Goal: Task Accomplishment & Management: Use online tool/utility

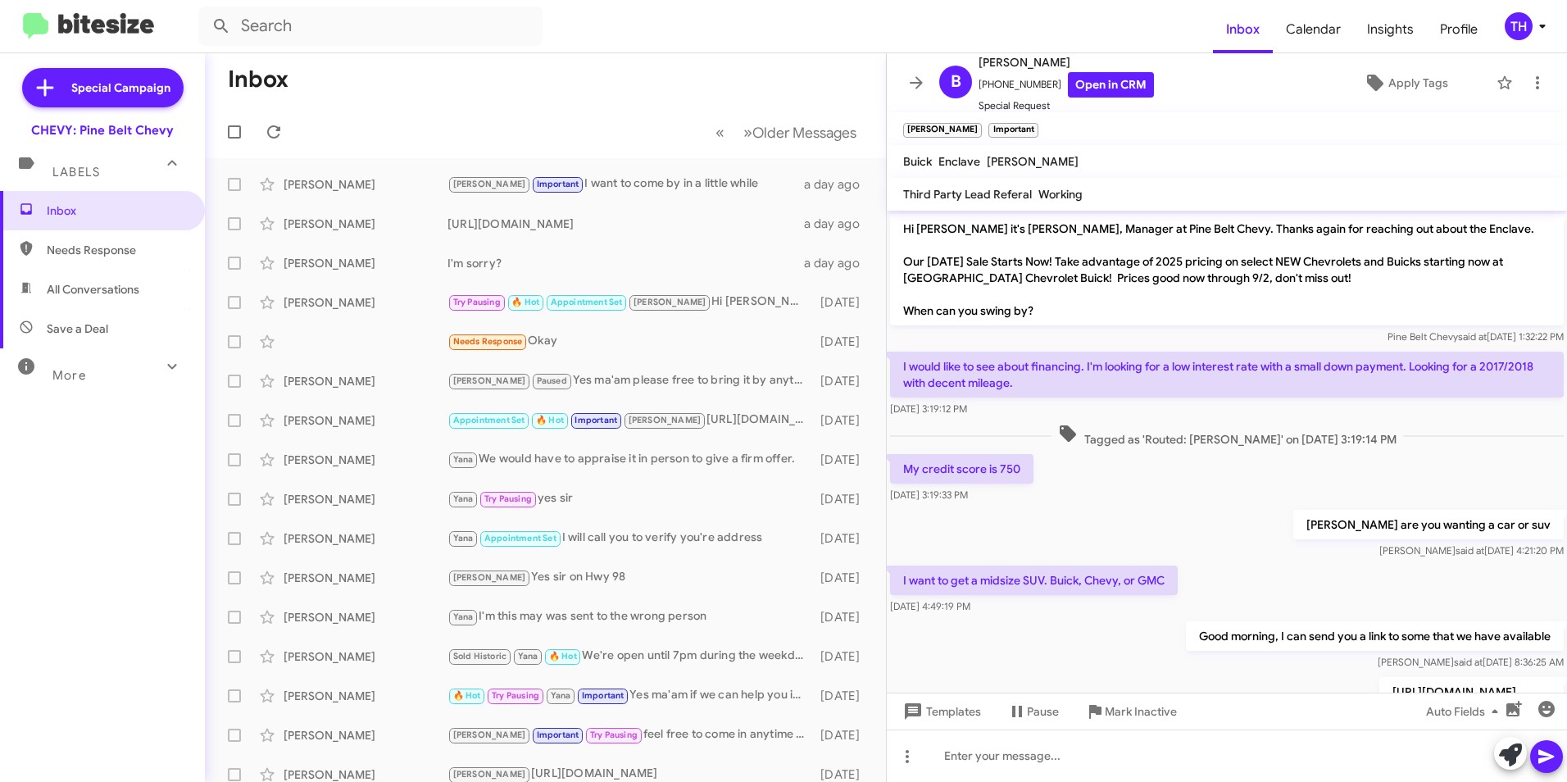
scroll to position [635, 0]
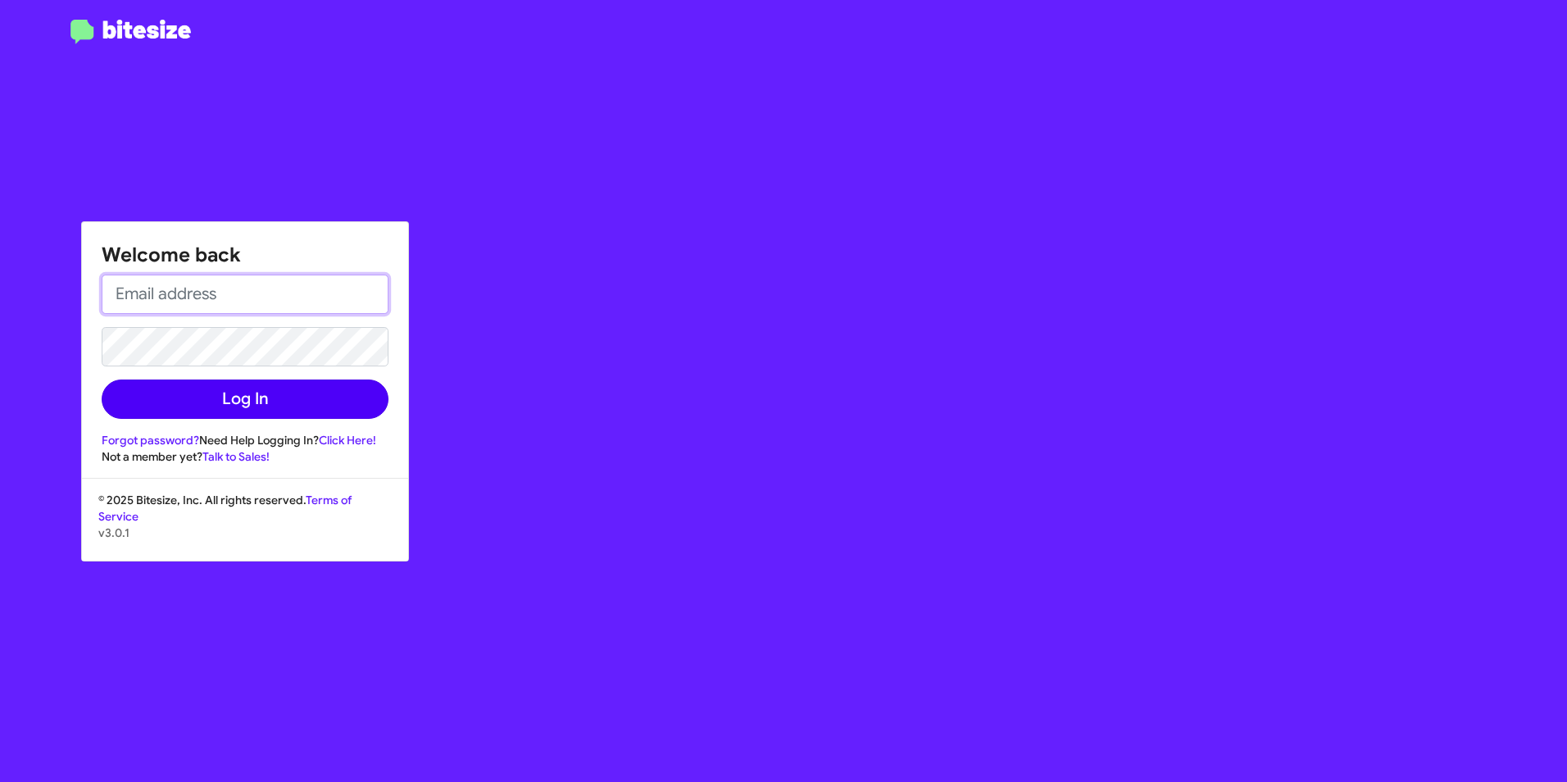
type input "[EMAIL_ADDRESS][DOMAIN_NAME]"
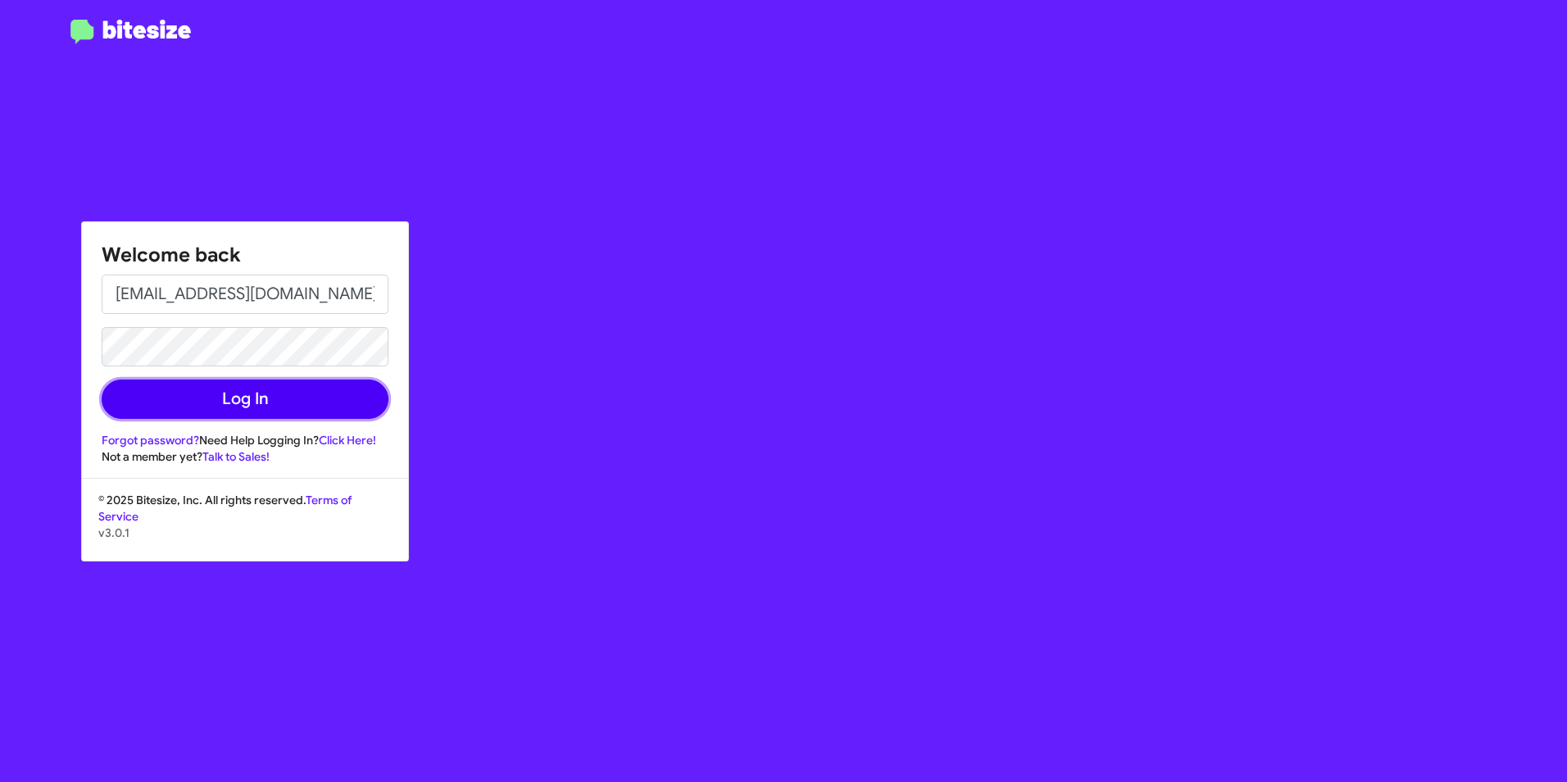
click at [191, 401] on button "Log In" at bounding box center [245, 398] width 287 height 39
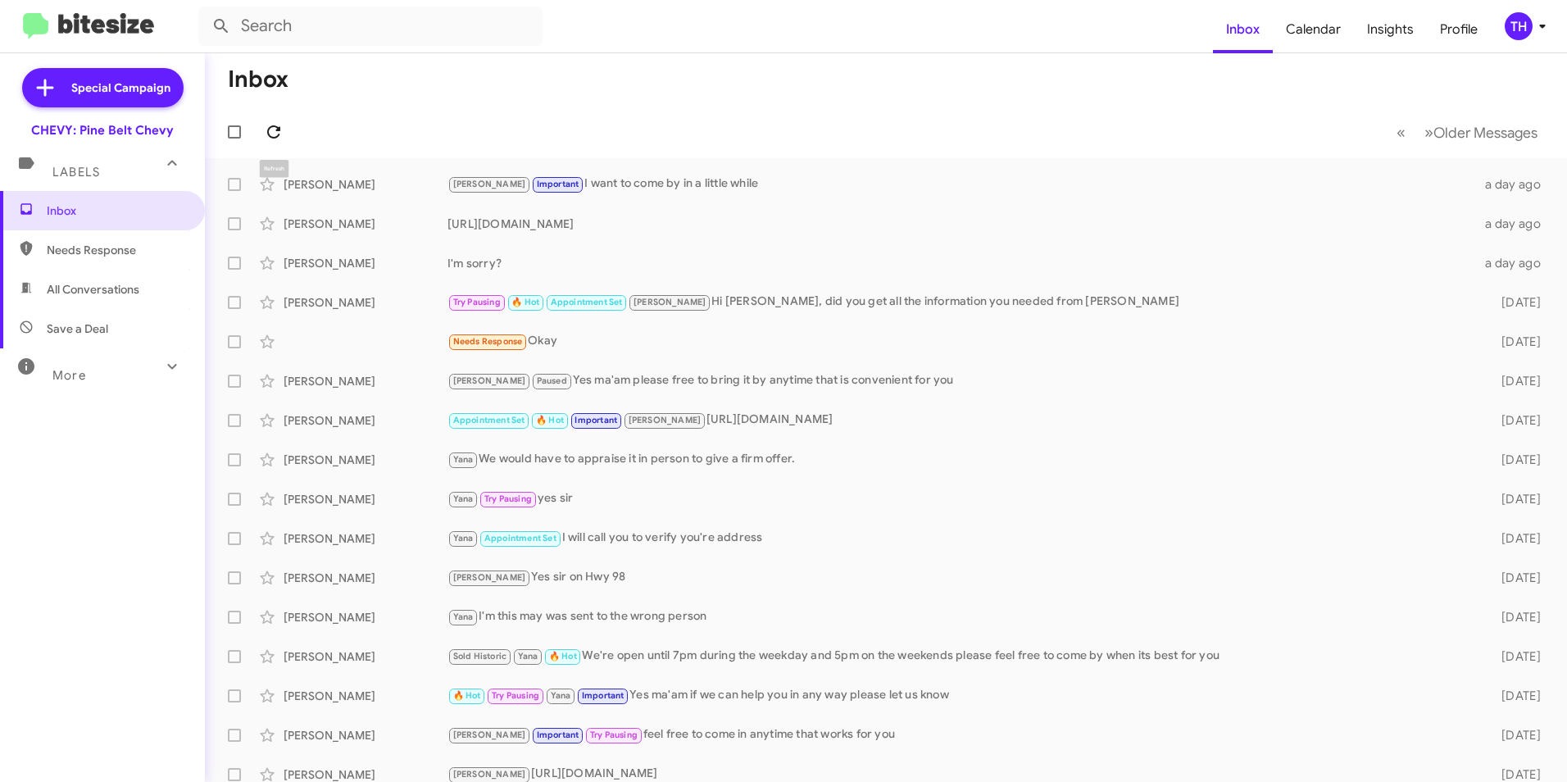
click at [277, 134] on icon at bounding box center [274, 132] width 20 height 20
